Goal: Navigation & Orientation: Find specific page/section

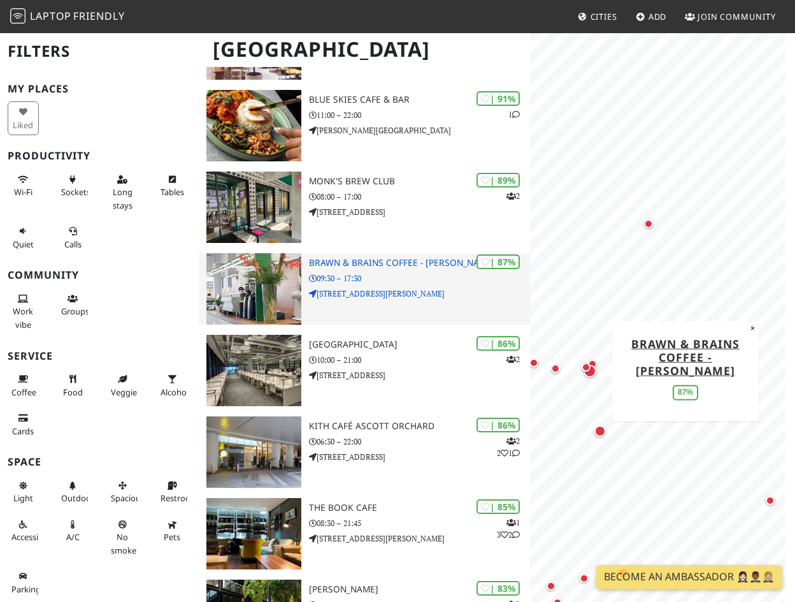
click at [393, 258] on h3 "Brawn & Brains Coffee - [PERSON_NAME]" at bounding box center [419, 262] width 221 height 11
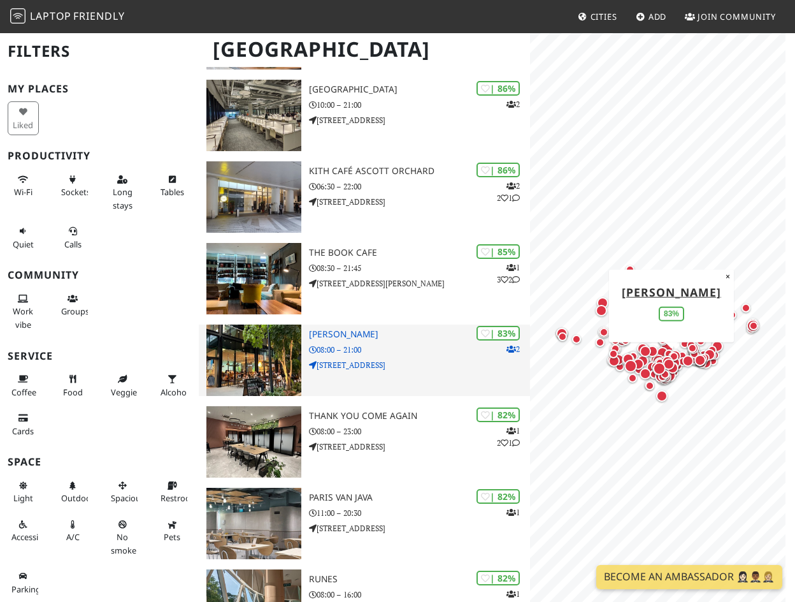
scroll to position [637, 0]
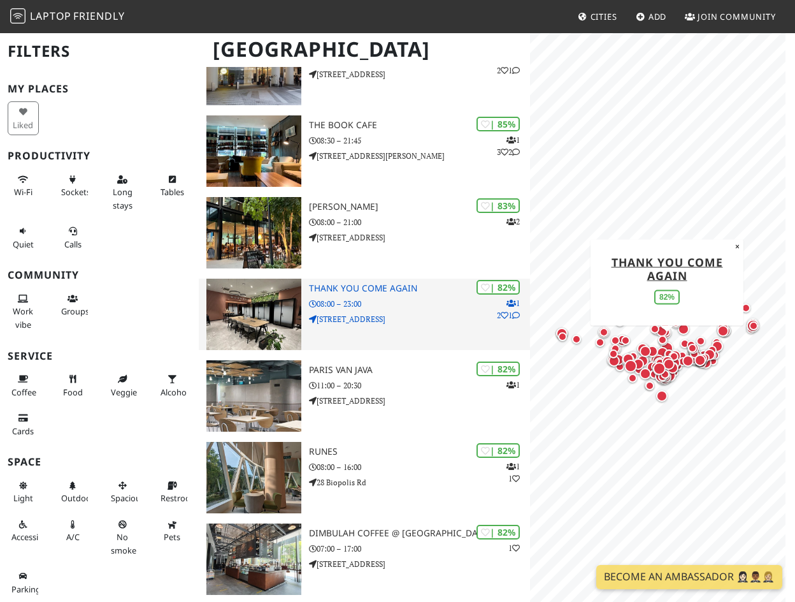
click at [386, 285] on h3 "Thank You Come Again" at bounding box center [419, 288] width 221 height 11
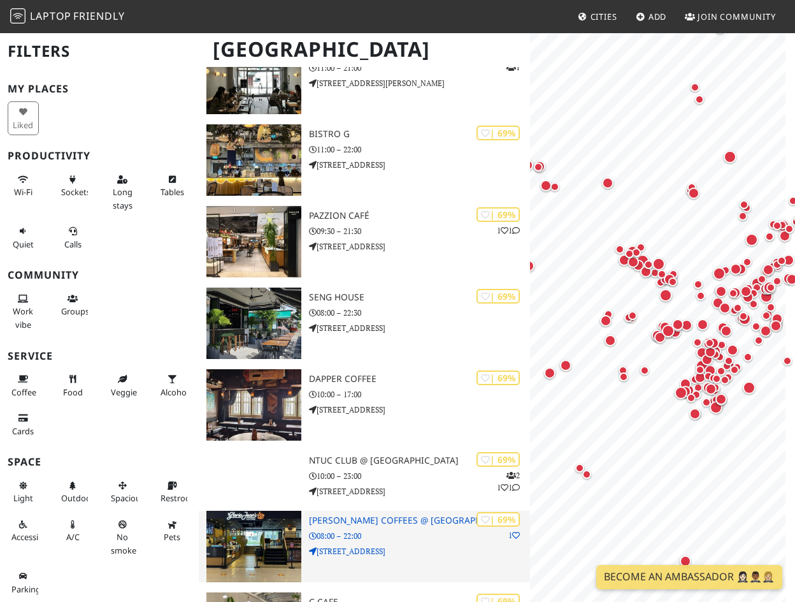
scroll to position [4971, 0]
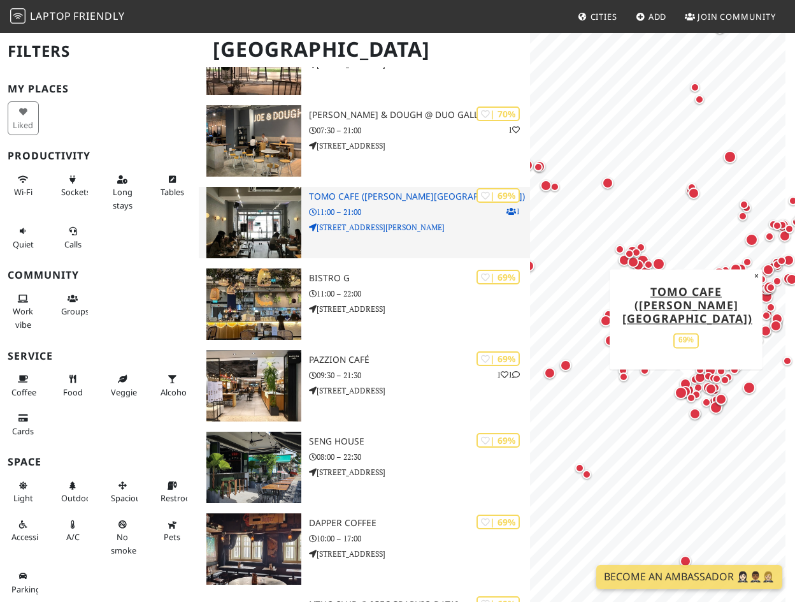
click at [387, 227] on p "[STREET_ADDRESS][PERSON_NAME]" at bounding box center [419, 227] width 221 height 12
